Goal: Information Seeking & Learning: Understand process/instructions

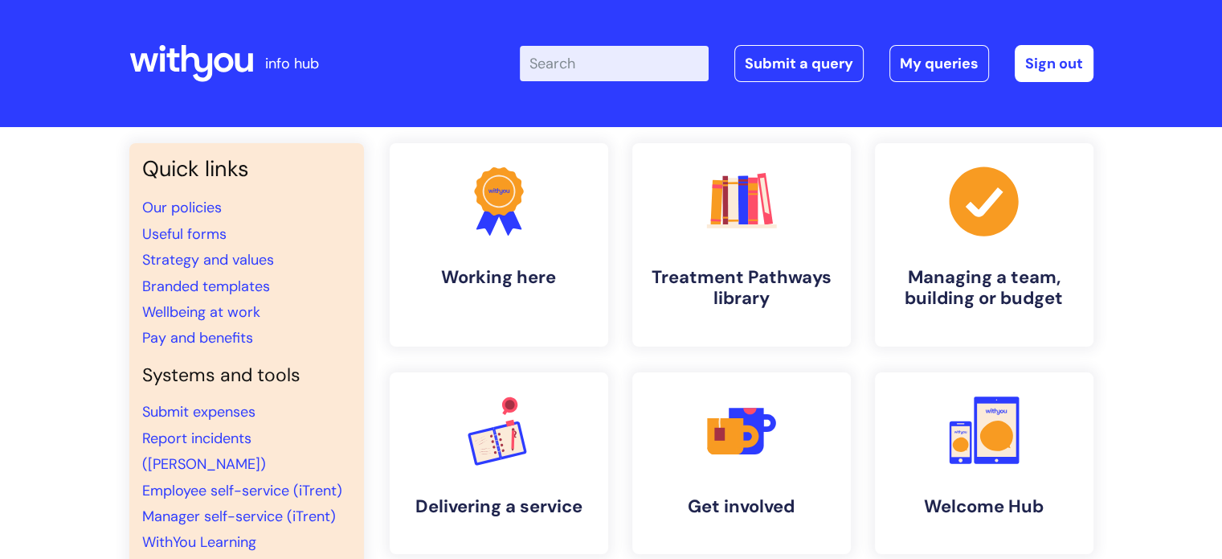
click at [616, 52] on input "Enter your search term here..." at bounding box center [614, 63] width 189 height 35
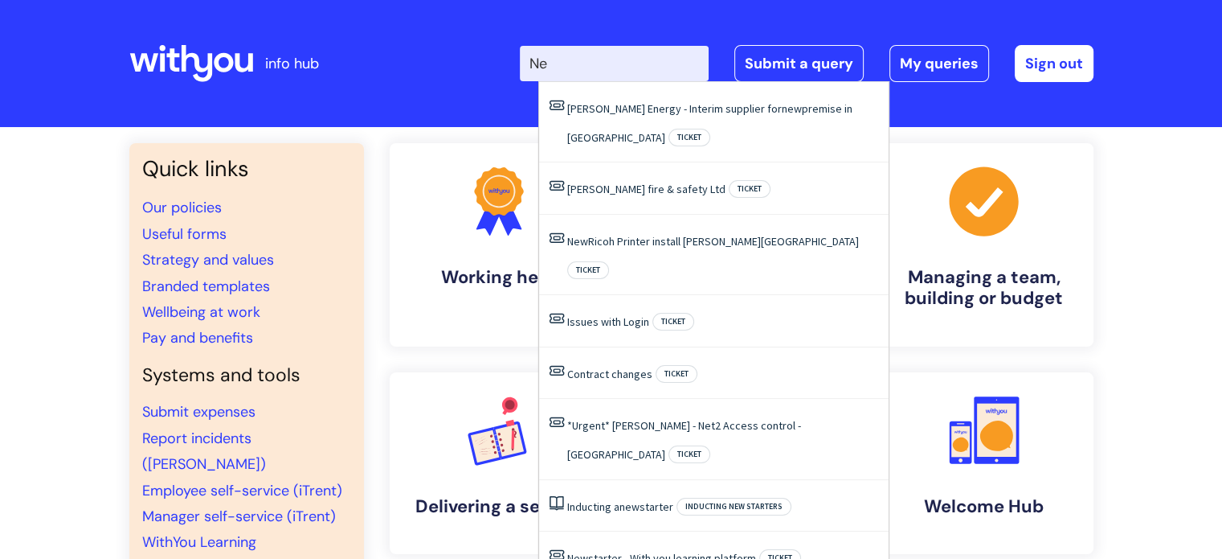
type input "N"
type input "new job"
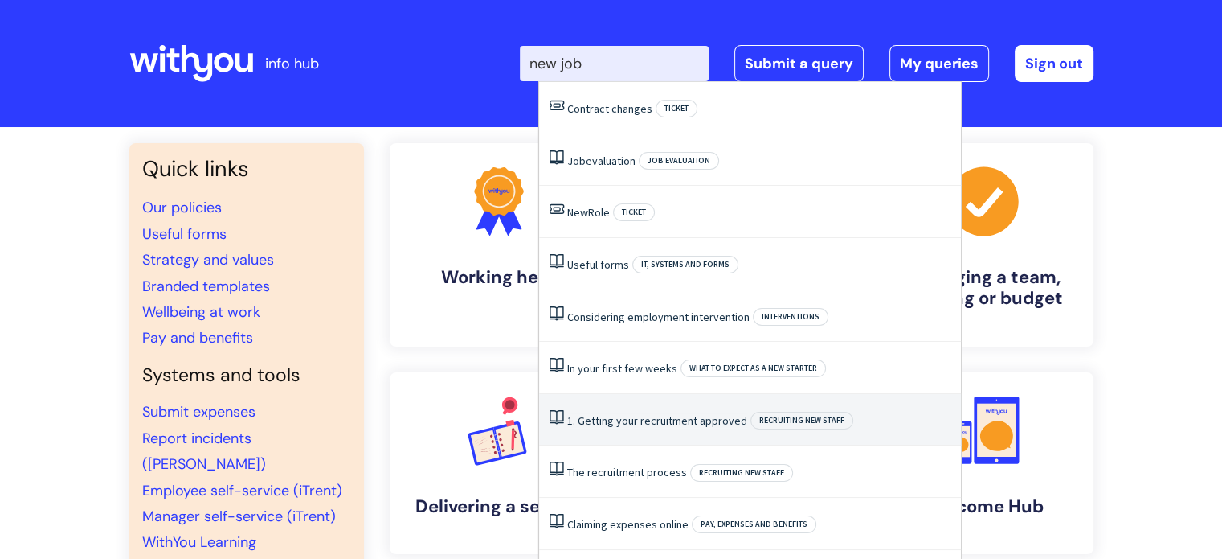
click at [646, 426] on link "1. Getting your recruitment approved" at bounding box center [657, 420] width 180 height 14
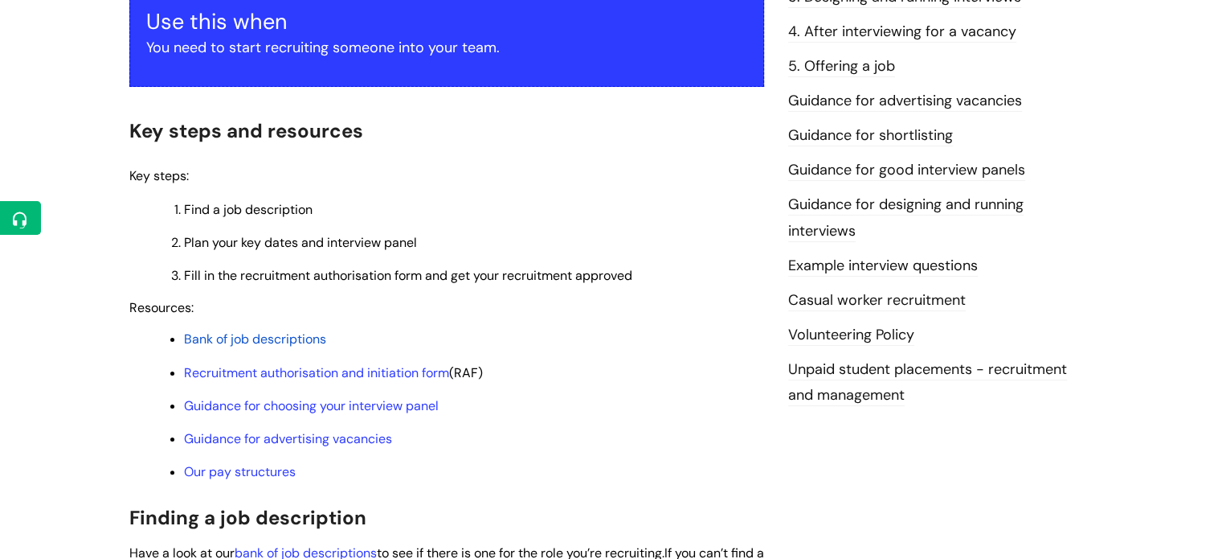
scroll to position [402, 0]
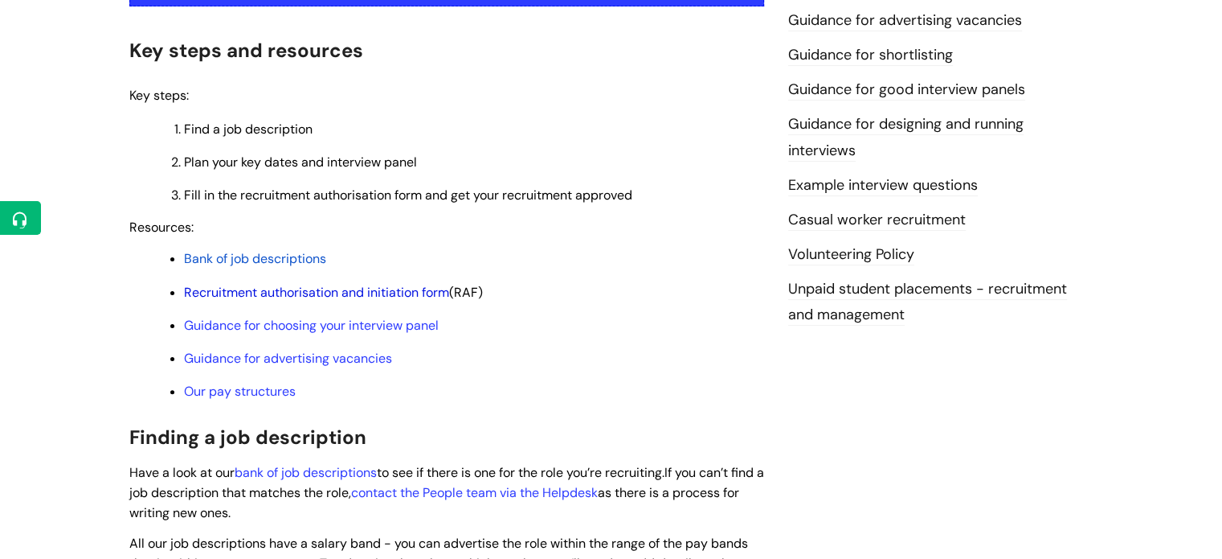
click at [354, 300] on link "Recruitment authorisation and initiation form" at bounding box center [316, 292] width 265 height 17
